Goal: Task Accomplishment & Management: Use online tool/utility

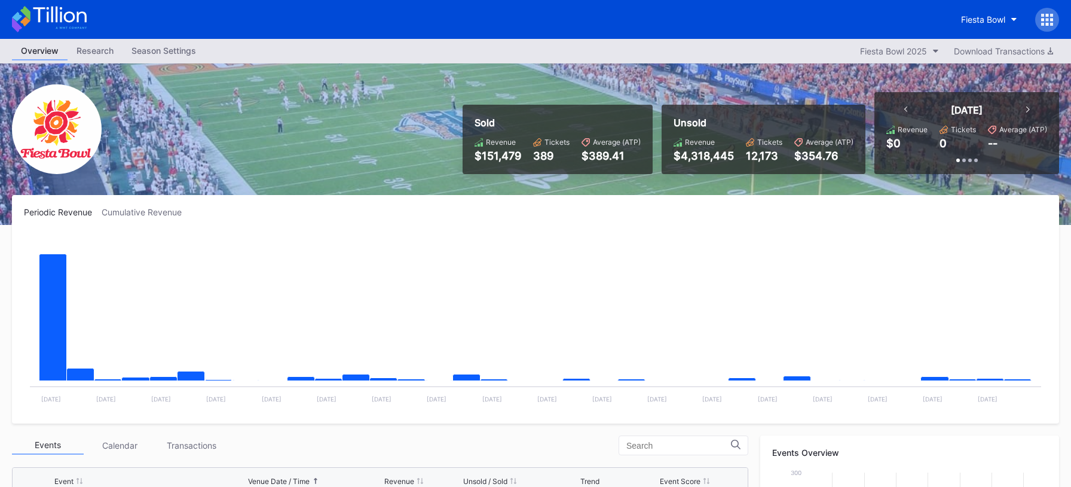
click at [68, 27] on icon at bounding box center [49, 19] width 75 height 26
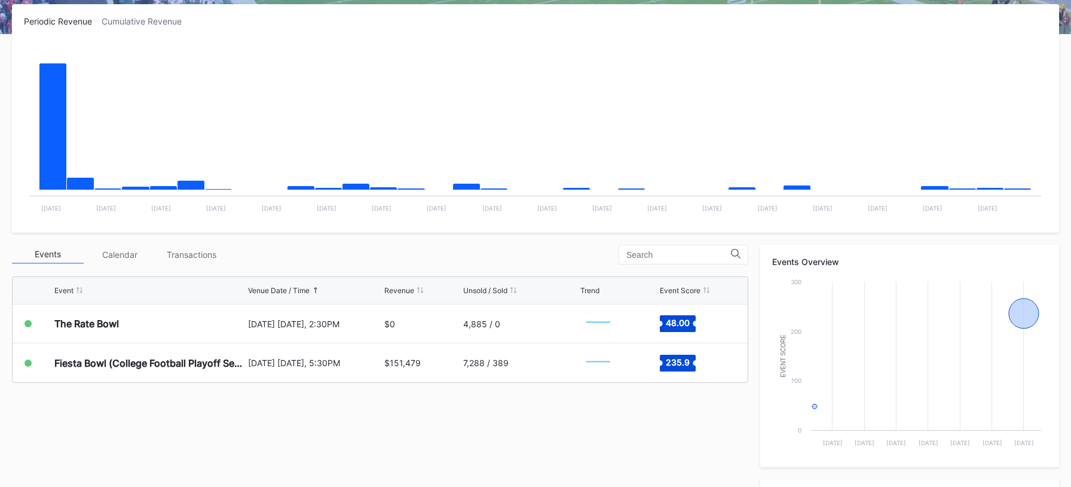
scroll to position [258, 0]
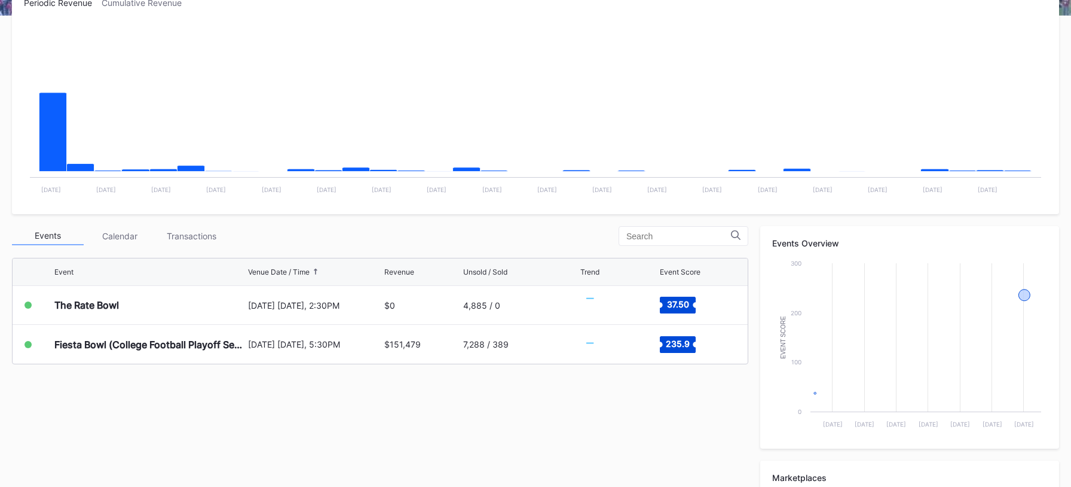
scroll to position [255, 0]
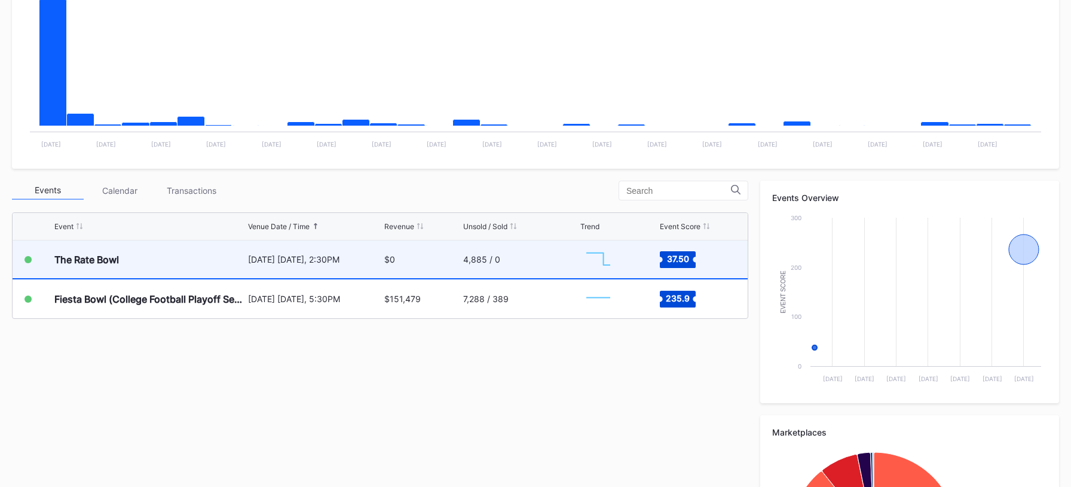
click at [400, 262] on div "$0" at bounding box center [422, 259] width 76 height 38
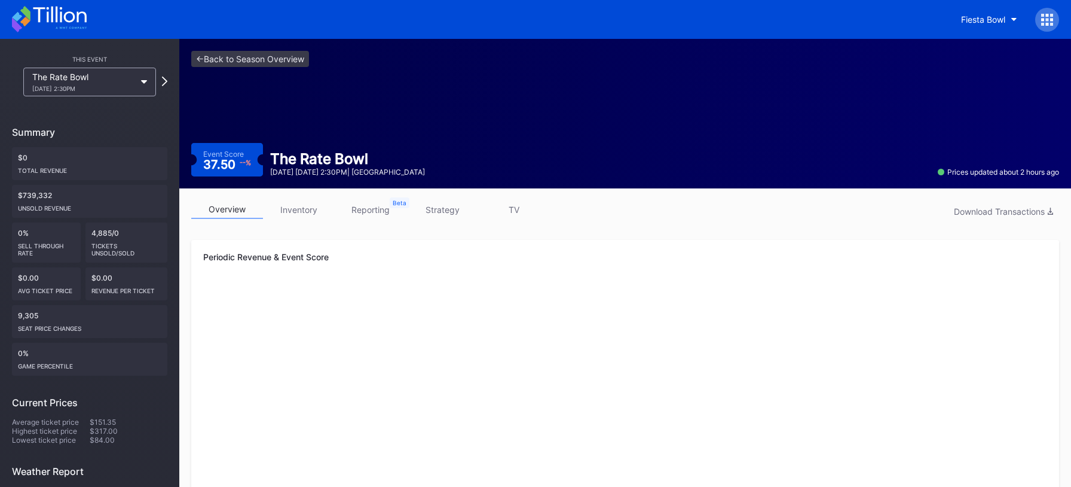
click at [443, 204] on link "strategy" at bounding box center [442, 209] width 72 height 19
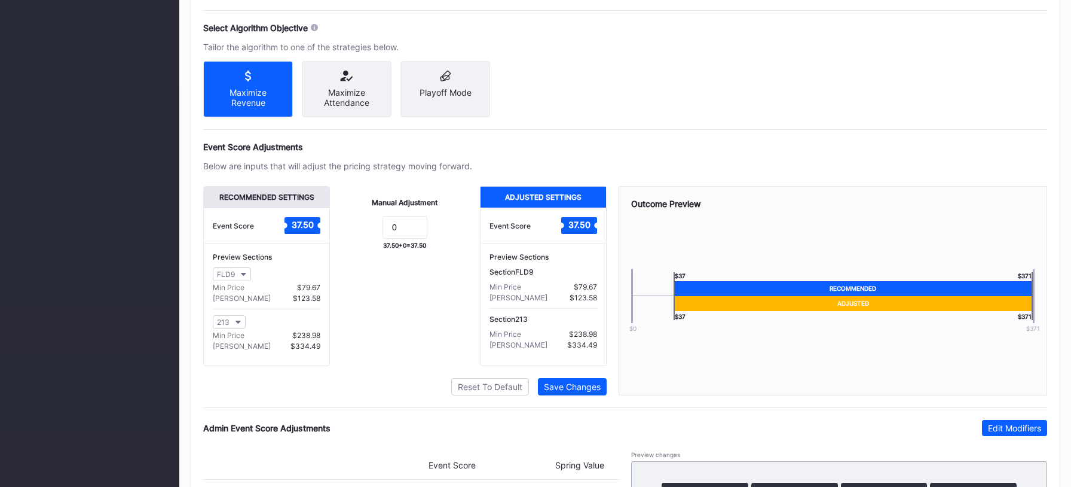
scroll to position [840, 0]
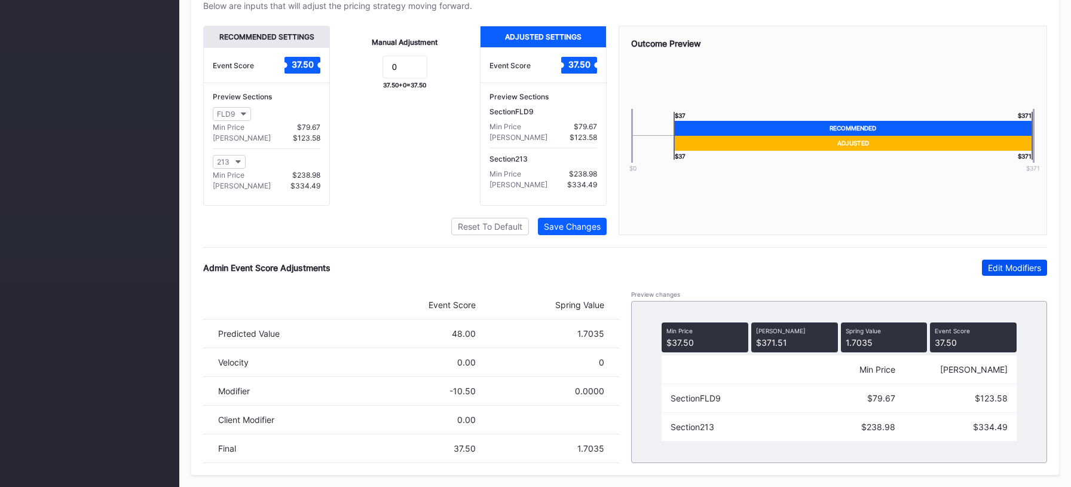
click at [1014, 270] on div "Edit Modifiers" at bounding box center [1014, 267] width 53 height 10
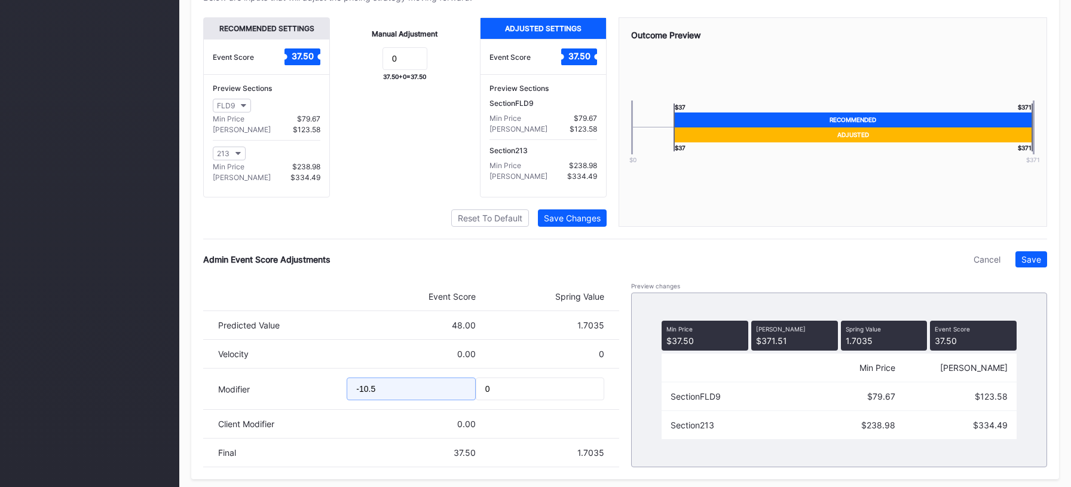
click at [366, 393] on input "-10.5" at bounding box center [411, 388] width 129 height 23
type input "-15.5"
click at [1031, 264] on div "Save" at bounding box center [1032, 259] width 20 height 10
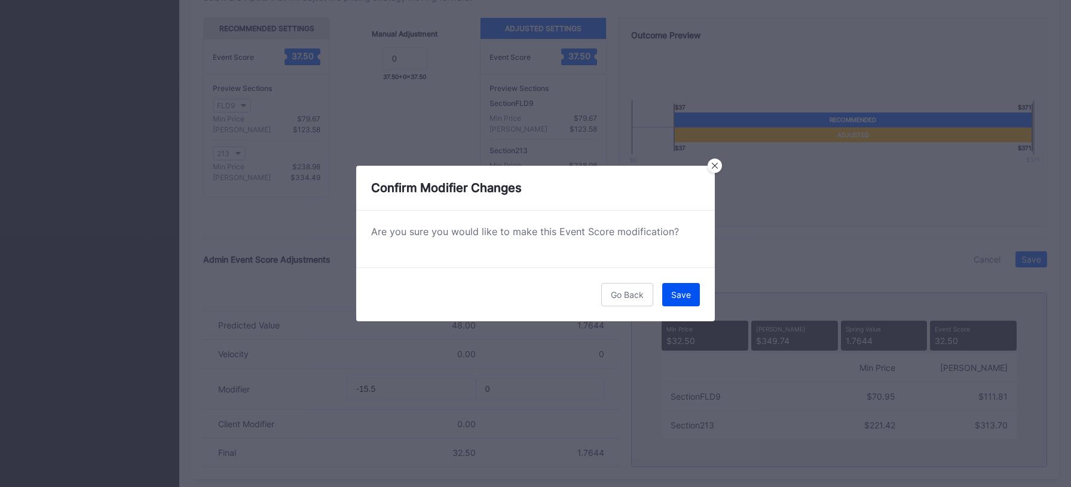
click at [675, 301] on button "Save" at bounding box center [681, 294] width 38 height 23
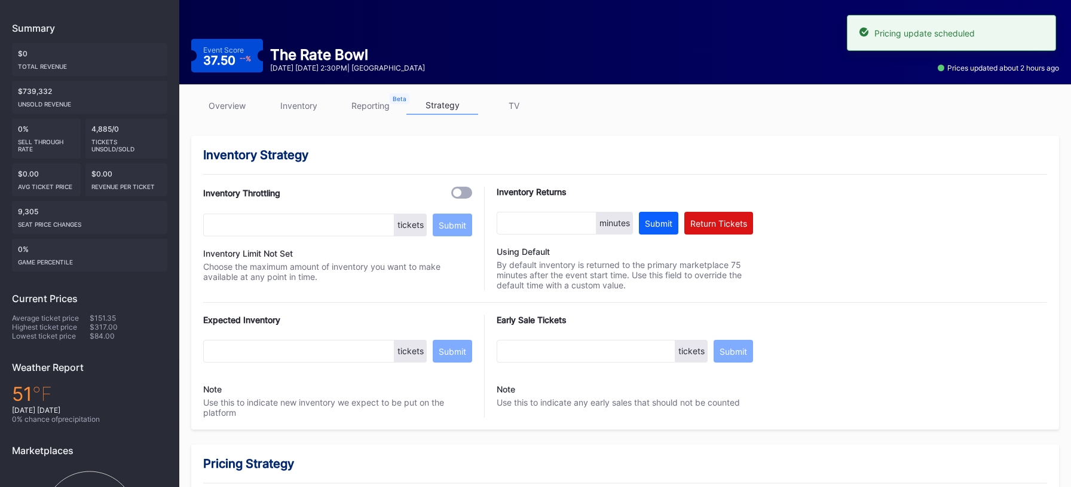
scroll to position [0, 0]
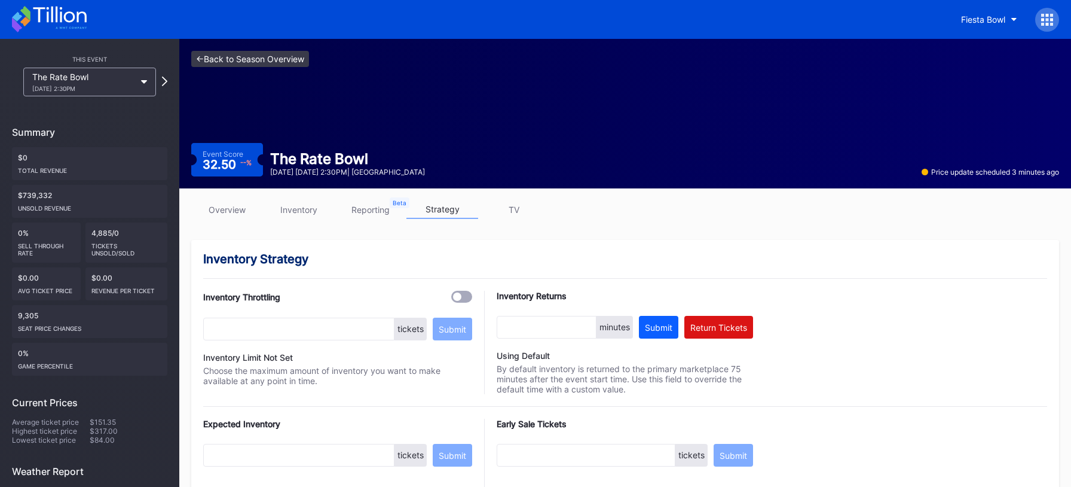
click at [262, 61] on link "<- Back to Season Overview" at bounding box center [250, 59] width 118 height 16
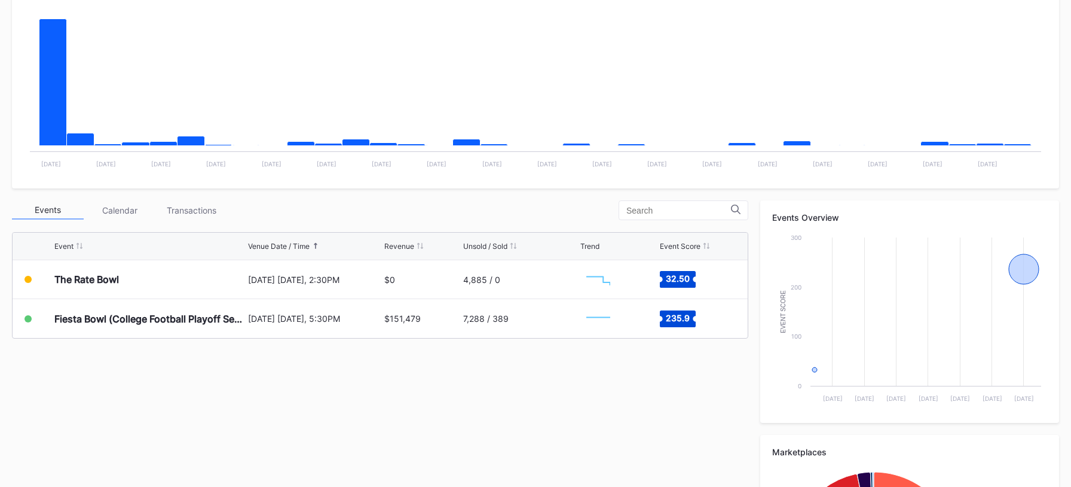
scroll to position [236, 0]
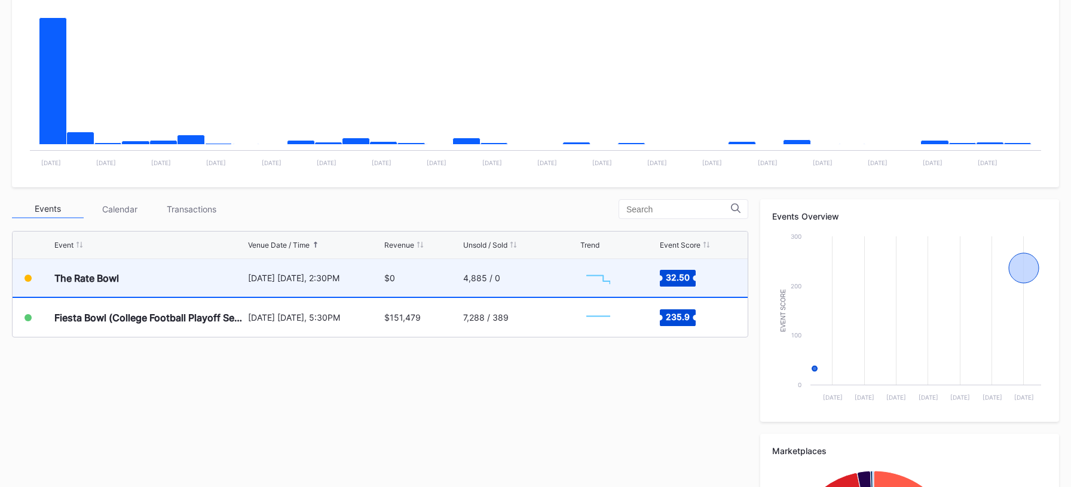
click at [441, 273] on div "$0" at bounding box center [422, 278] width 76 height 38
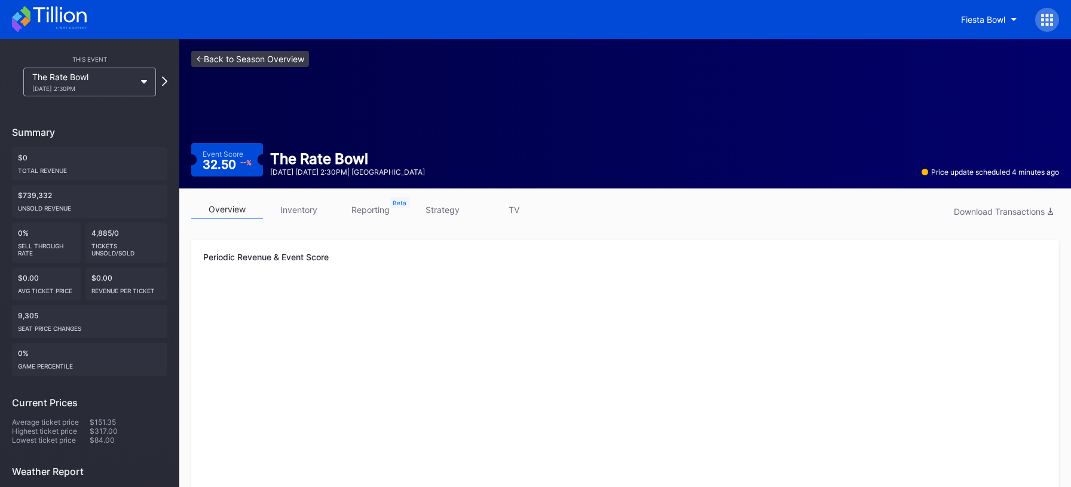
click at [280, 63] on link "<- Back to Season Overview" at bounding box center [250, 59] width 118 height 16
